Goal: Transaction & Acquisition: Purchase product/service

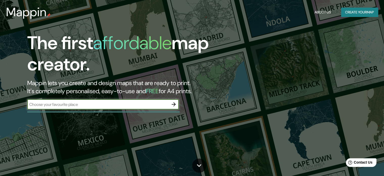
click at [102, 106] on input "text" at bounding box center [98, 104] width 142 height 6
type input "2"
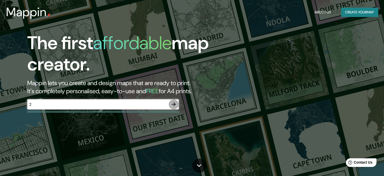
click at [174, 105] on icon "button" at bounding box center [174, 104] width 6 height 6
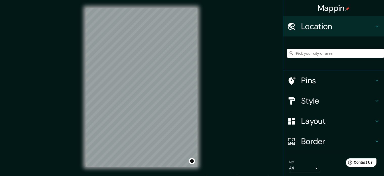
click at [299, 54] on input "Pick your city or area" at bounding box center [335, 53] width 97 height 9
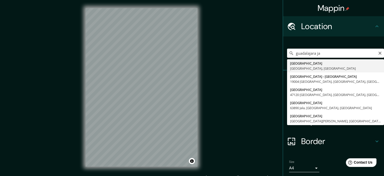
type input "[GEOGRAPHIC_DATA], [GEOGRAPHIC_DATA], [GEOGRAPHIC_DATA]"
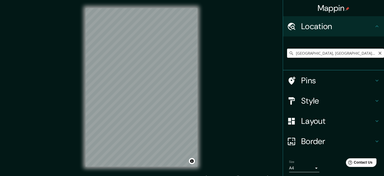
click at [326, 50] on input "[GEOGRAPHIC_DATA], [GEOGRAPHIC_DATA], [GEOGRAPHIC_DATA]" at bounding box center [335, 53] width 97 height 9
click at [343, 53] on input "[GEOGRAPHIC_DATA], [GEOGRAPHIC_DATA], [GEOGRAPHIC_DATA]" at bounding box center [335, 53] width 97 height 9
click at [332, 80] on h4 "Pins" at bounding box center [338, 80] width 73 height 10
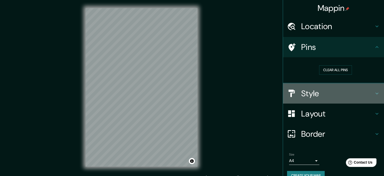
click at [322, 94] on h4 "Style" at bounding box center [338, 93] width 73 height 10
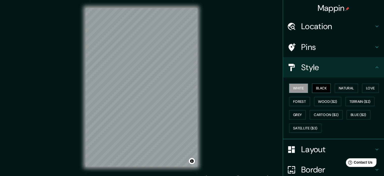
click at [320, 89] on button "Black" at bounding box center [321, 87] width 19 height 9
click at [344, 89] on button "Natural" at bounding box center [346, 87] width 23 height 9
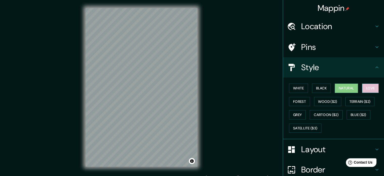
click at [363, 86] on button "Love" at bounding box center [371, 87] width 17 height 9
click at [294, 100] on button "Forest" at bounding box center [299, 101] width 21 height 9
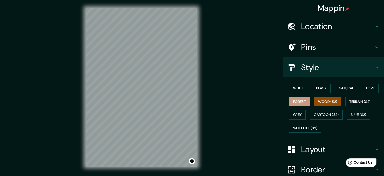
click at [314, 100] on button "Wood ($2)" at bounding box center [327, 101] width 27 height 9
click at [331, 113] on button "Cartoon ($2)" at bounding box center [326, 114] width 33 height 9
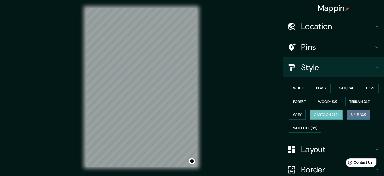
click at [355, 116] on button "Blue ($2)" at bounding box center [359, 114] width 24 height 9
click at [333, 112] on button "Cartoon ($2)" at bounding box center [326, 114] width 33 height 9
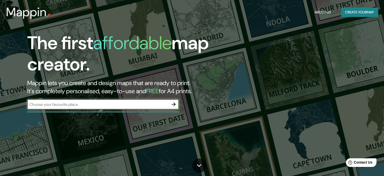
click at [171, 106] on button "button" at bounding box center [174, 104] width 10 height 10
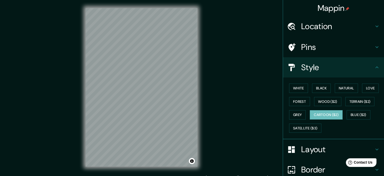
click at [333, 23] on h4 "Location" at bounding box center [338, 26] width 73 height 10
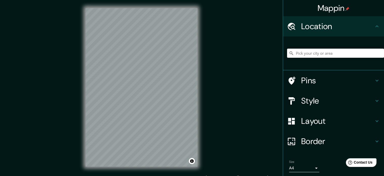
click at [326, 55] on input "Pick your city or area" at bounding box center [335, 53] width 97 height 9
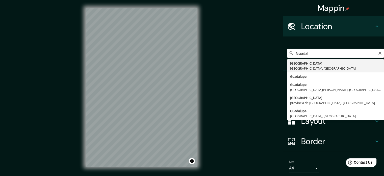
type input "[GEOGRAPHIC_DATA], [GEOGRAPHIC_DATA], [GEOGRAPHIC_DATA]"
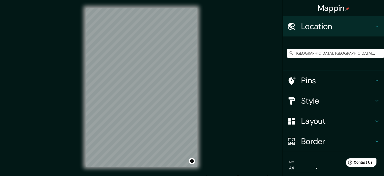
click at [318, 99] on h4 "Style" at bounding box center [338, 101] width 73 height 10
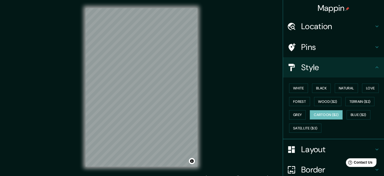
click at [322, 147] on h4 "Layout" at bounding box center [338, 149] width 73 height 10
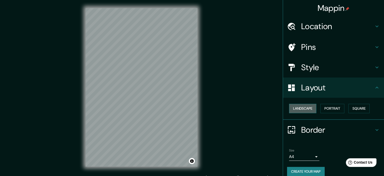
click at [303, 110] on button "Landscape" at bounding box center [302, 108] width 27 height 9
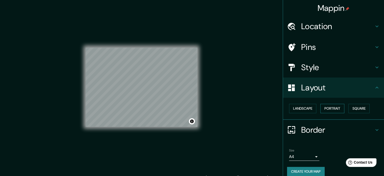
click at [326, 109] on button "Portrait" at bounding box center [333, 108] width 24 height 9
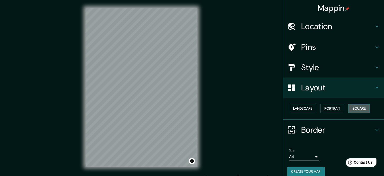
click at [360, 104] on button "Square" at bounding box center [359, 108] width 21 height 9
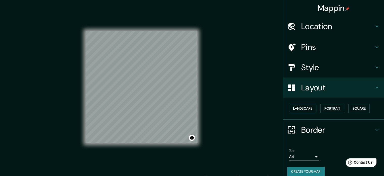
click at [307, 107] on button "Landscape" at bounding box center [302, 108] width 27 height 9
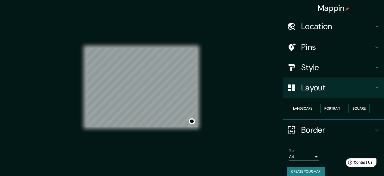
click at [169, 86] on div "© Mapbox © OpenStreetMap Improve this map" at bounding box center [142, 87] width 128 height 174
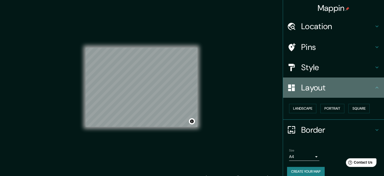
click at [324, 82] on h4 "Layout" at bounding box center [338, 87] width 73 height 10
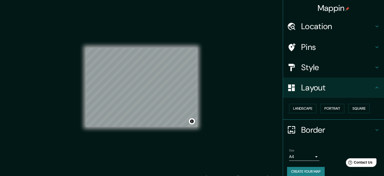
click at [321, 66] on h4 "Style" at bounding box center [338, 67] width 73 height 10
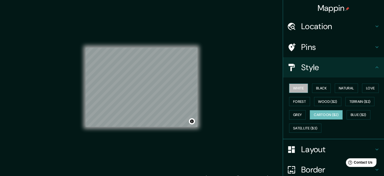
click at [302, 89] on button "White" at bounding box center [298, 87] width 19 height 9
click at [322, 86] on button "Black" at bounding box center [321, 87] width 19 height 9
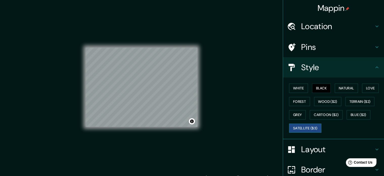
click at [308, 124] on button "Satellite ($3)" at bounding box center [305, 127] width 32 height 9
click at [295, 114] on button "Grey" at bounding box center [297, 114] width 17 height 9
click at [324, 108] on div "White Black Natural Love Forest Wood ($2) Terrain ($2) Grey Cartoon ($2) Blue (…" at bounding box center [335, 107] width 97 height 53
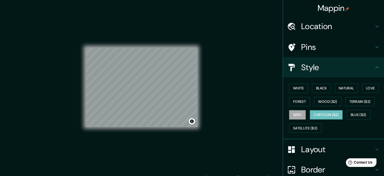
click at [320, 111] on button "Cartoon ($2)" at bounding box center [326, 114] width 33 height 9
click at [357, 112] on button "Blue ($2)" at bounding box center [359, 114] width 24 height 9
click at [337, 112] on button "Cartoon ($2)" at bounding box center [326, 114] width 33 height 9
click at [320, 149] on h4 "Layout" at bounding box center [338, 149] width 73 height 10
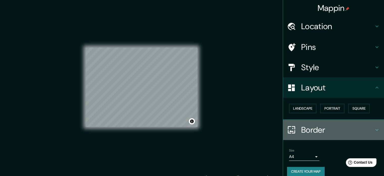
click at [320, 131] on h4 "Border" at bounding box center [338, 130] width 73 height 10
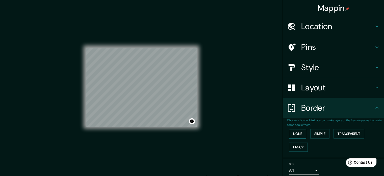
click at [291, 130] on button "None" at bounding box center [297, 133] width 17 height 9
click at [295, 147] on button "Fancy" at bounding box center [298, 146] width 19 height 9
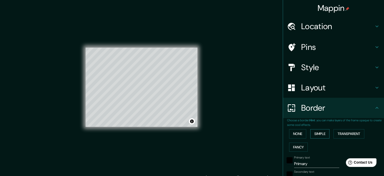
click at [314, 134] on button "Simple" at bounding box center [320, 133] width 19 height 9
click at [352, 133] on button "Transparent" at bounding box center [349, 133] width 31 height 9
click at [302, 132] on button "None" at bounding box center [297, 133] width 17 height 9
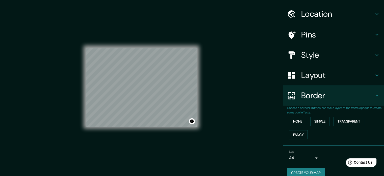
scroll to position [19, 0]
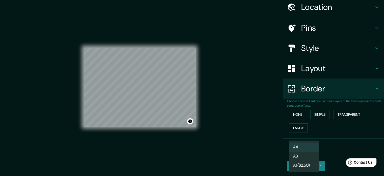
click at [306, 151] on body "Mappin Location [GEOGRAPHIC_DATA], [GEOGRAPHIC_DATA], [GEOGRAPHIC_DATA] Pins St…" at bounding box center [192, 88] width 384 height 176
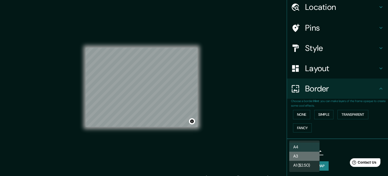
click at [306, 159] on li "A3" at bounding box center [304, 155] width 30 height 9
type input "a4"
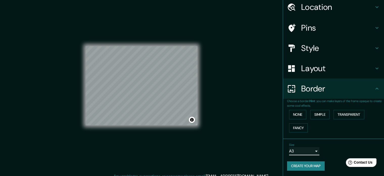
scroll to position [0, 0]
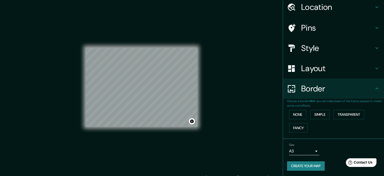
click at [244, 52] on div "Mappin Location [GEOGRAPHIC_DATA], [GEOGRAPHIC_DATA], [GEOGRAPHIC_DATA] Pins St…" at bounding box center [192, 91] width 384 height 183
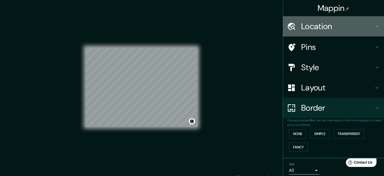
click at [333, 25] on h4 "Location" at bounding box center [338, 26] width 73 height 10
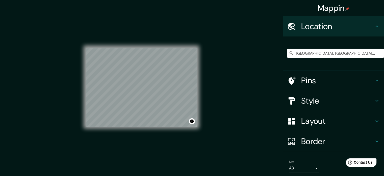
click at [333, 25] on h4 "Location" at bounding box center [338, 26] width 73 height 10
